Goal: Information Seeking & Learning: Learn about a topic

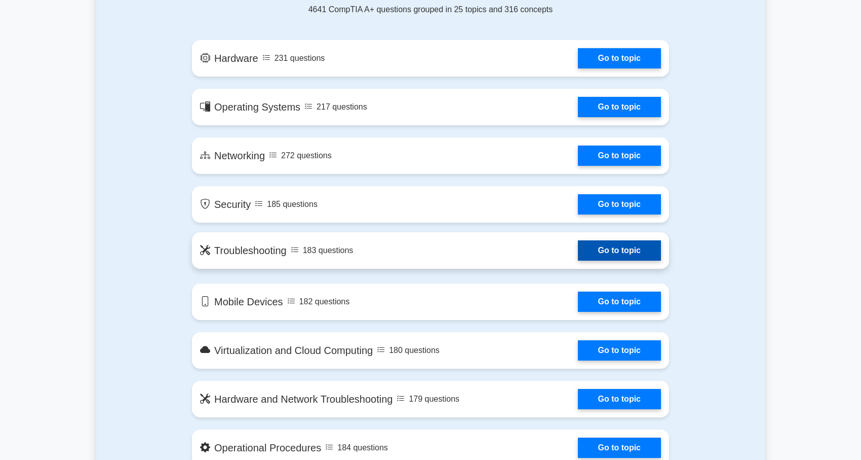
scroll to position [564, 0]
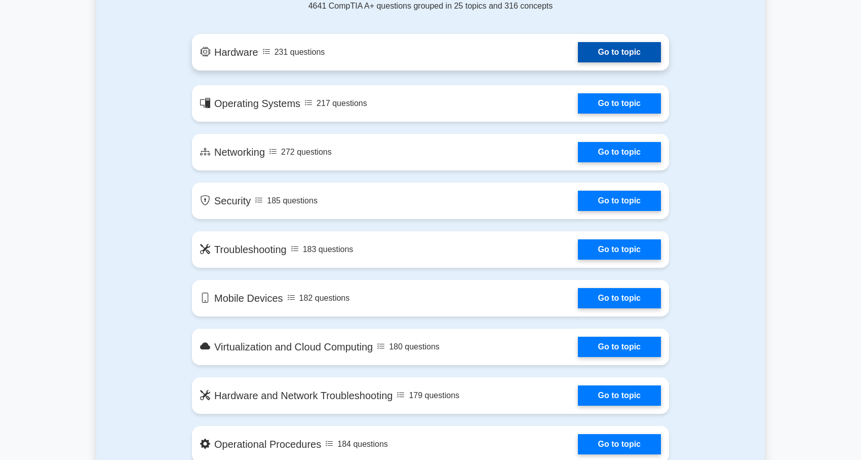
click at [617, 58] on link "Go to topic" at bounding box center [619, 52] width 83 height 20
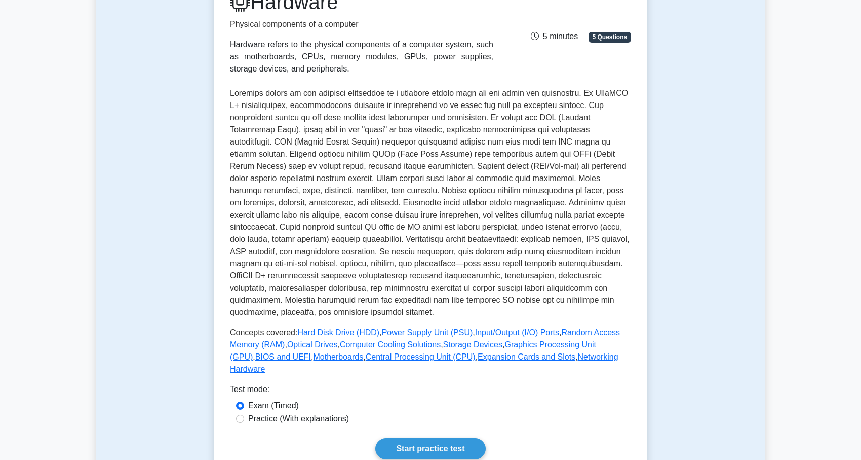
scroll to position [223, 0]
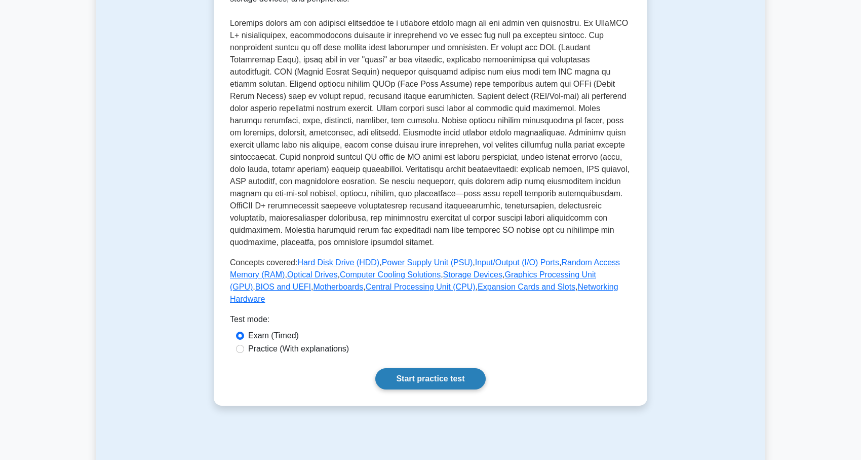
click at [426, 370] on link "Start practice test" at bounding box center [430, 378] width 110 height 21
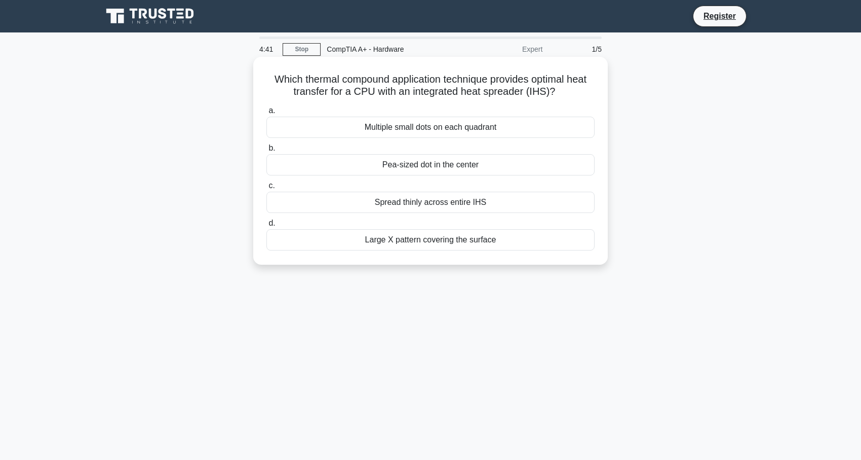
click at [437, 199] on div "Spread thinly across entire IHS" at bounding box center [431, 202] width 328 height 21
click at [267, 189] on input "c. Spread thinly across entire IHS" at bounding box center [267, 185] width 0 height 7
